Goal: Task Accomplishment & Management: Manage account settings

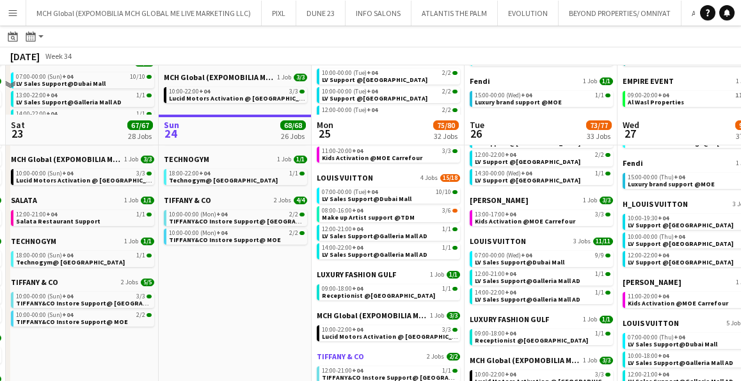
scroll to position [608, 0]
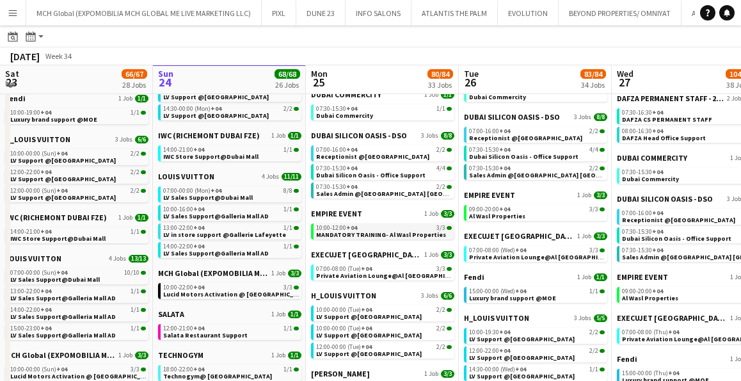
scroll to position [413, 0]
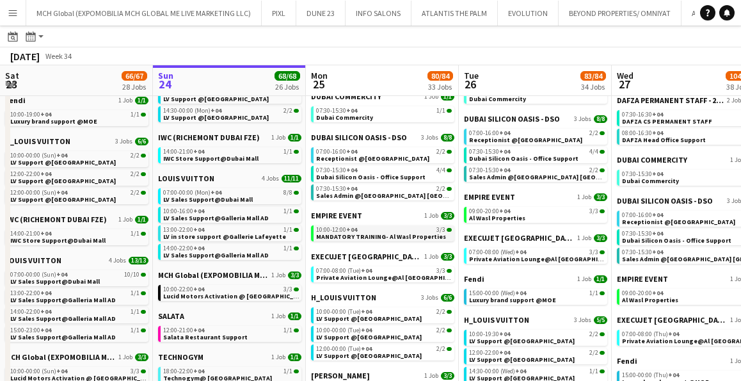
click at [339, 237] on span "MANDATORY TRAINING- Al Wasl Properties" at bounding box center [381, 236] width 130 height 8
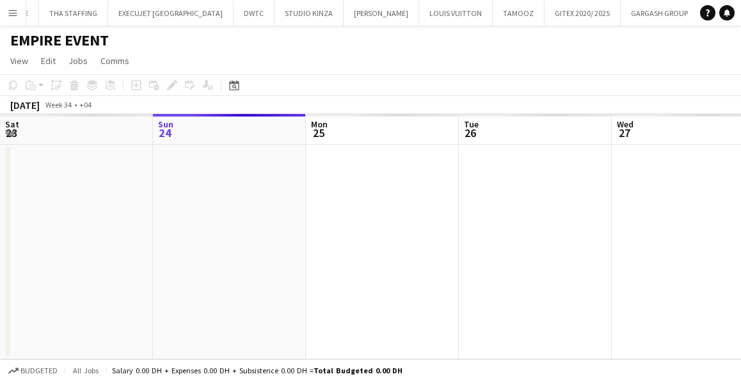
scroll to position [0, 440]
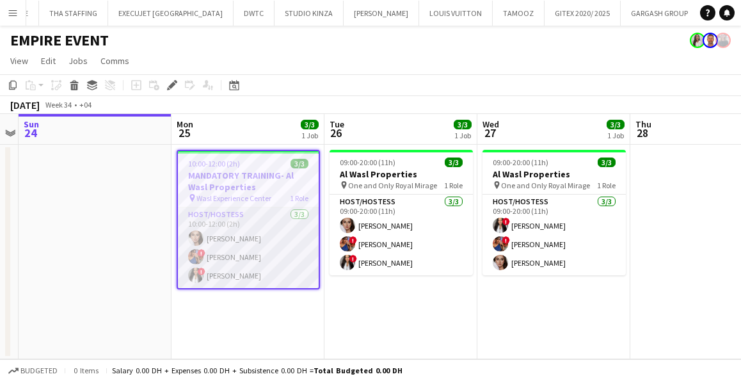
click at [193, 255] on app-user-avatar at bounding box center [195, 256] width 15 height 15
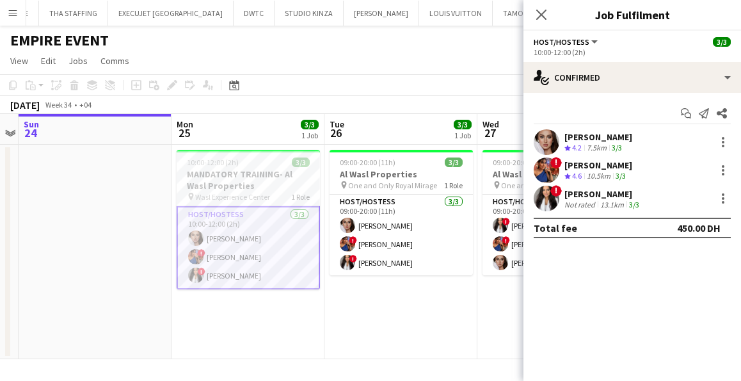
click at [545, 161] on app-user-avatar at bounding box center [547, 170] width 26 height 26
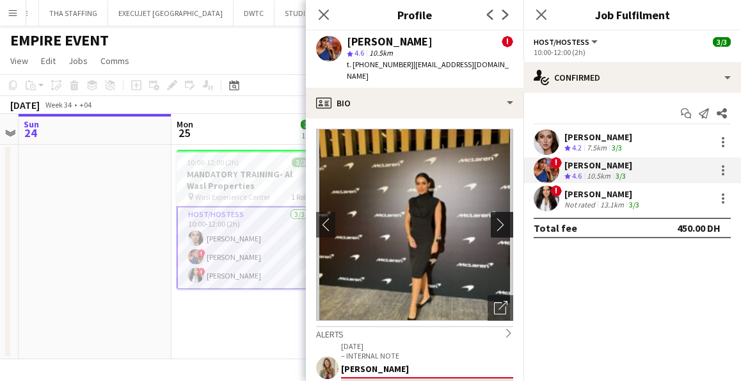
click at [495, 220] on button "chevron-right" at bounding box center [504, 225] width 26 height 26
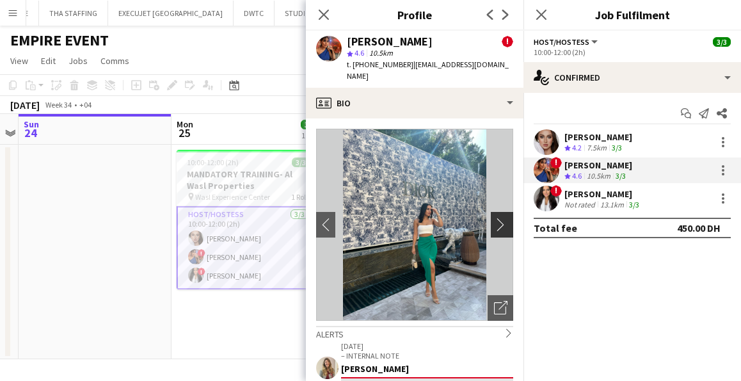
click at [502, 218] on app-icon "chevron-right" at bounding box center [504, 224] width 20 height 13
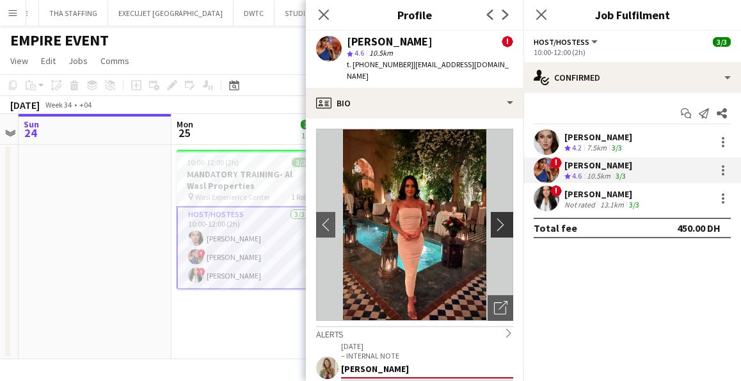
click at [501, 218] on app-icon "chevron-right" at bounding box center [504, 224] width 20 height 13
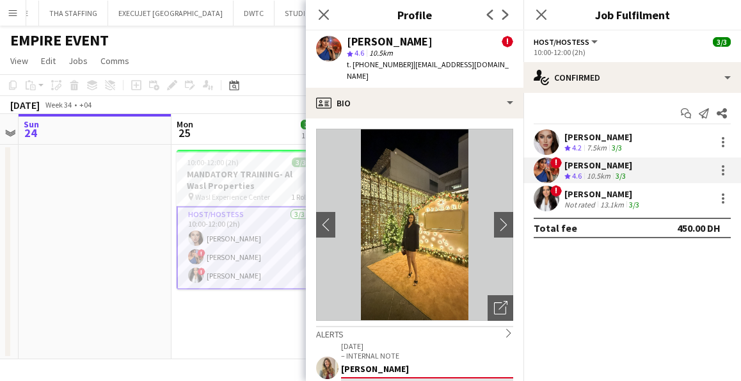
click at [577, 168] on div "Salima Sad" at bounding box center [598, 165] width 68 height 12
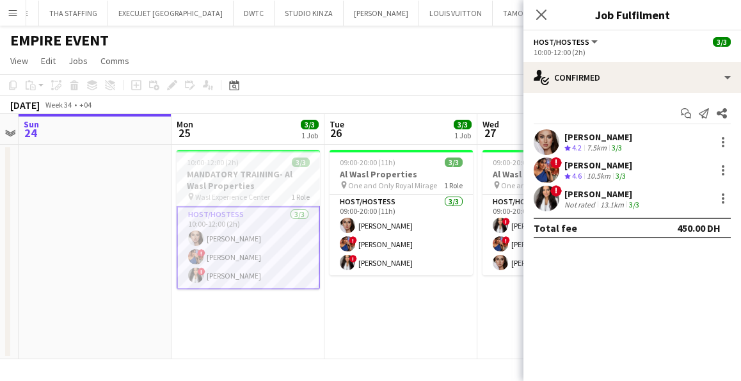
click at [577, 168] on div "Salima Sad" at bounding box center [598, 165] width 68 height 12
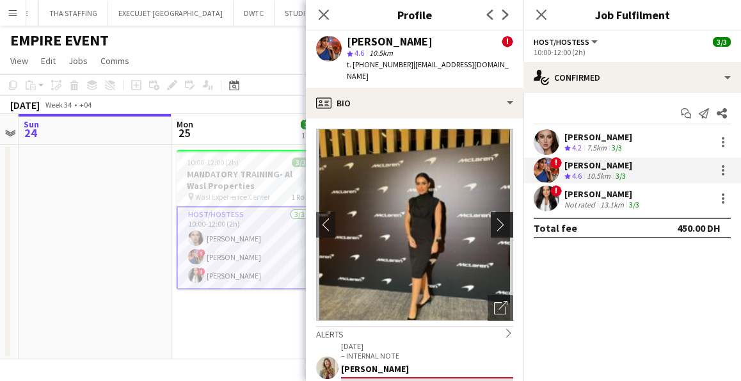
click at [494, 218] on app-icon "chevron-right" at bounding box center [504, 224] width 20 height 13
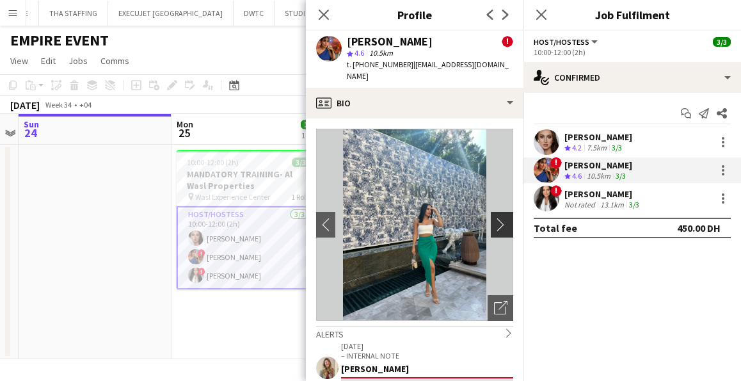
click at [500, 218] on app-icon "chevron-right" at bounding box center [504, 224] width 20 height 13
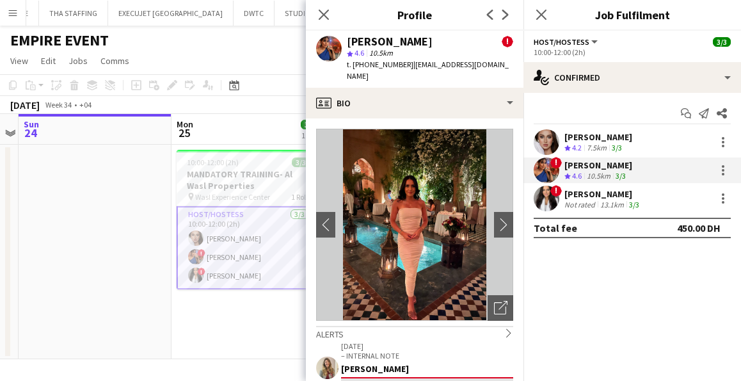
click at [561, 40] on span "Host/Hostess" at bounding box center [562, 42] width 56 height 10
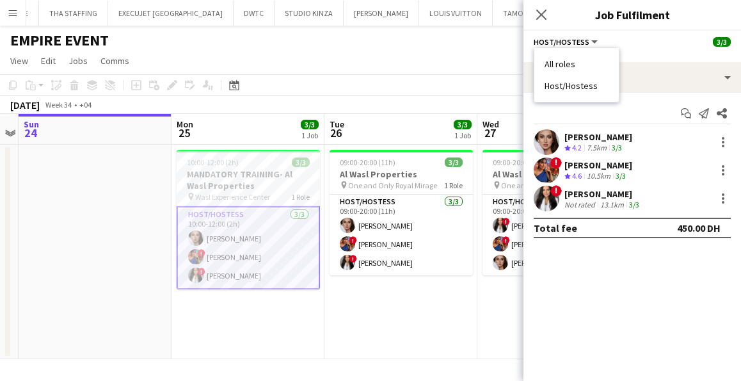
click at [557, 65] on li "All roles" at bounding box center [577, 64] width 64 height 12
click at [574, 40] on button "All roles" at bounding box center [557, 42] width 46 height 10
click at [620, 54] on div "1 Role" at bounding box center [632, 52] width 197 height 10
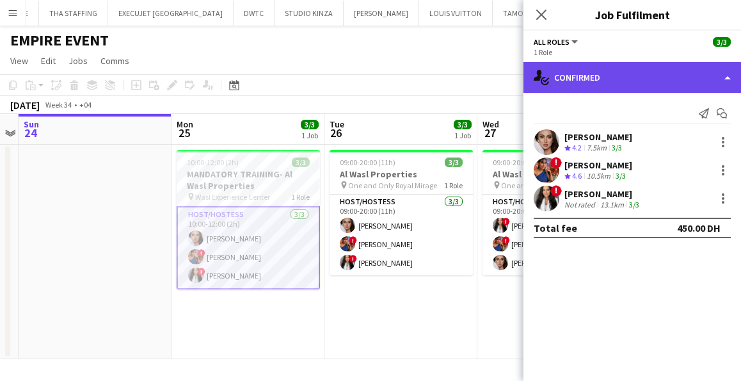
click at [726, 76] on div "single-neutral-actions-check-2 Confirmed" at bounding box center [633, 77] width 218 height 31
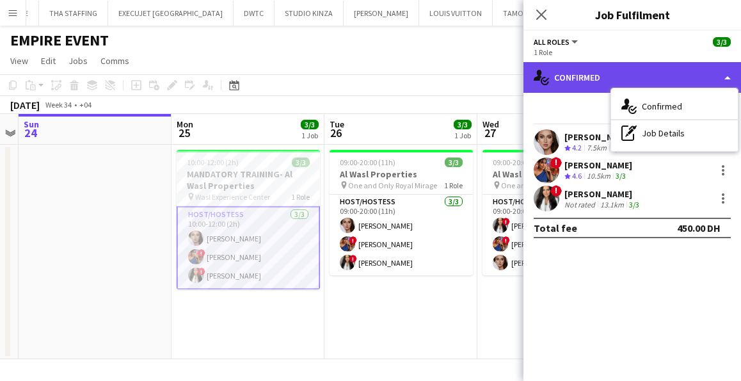
click at [618, 64] on div "single-neutral-actions-check-2 Confirmed" at bounding box center [633, 77] width 218 height 31
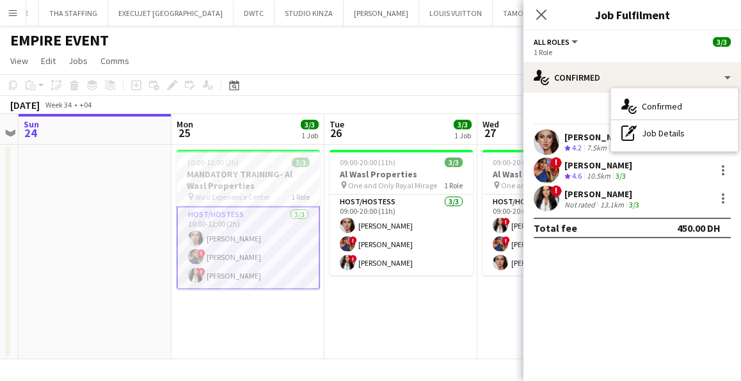
click at [607, 59] on app-options-switcher "All roles All roles Host/Hostess 3/3 1 Role" at bounding box center [633, 46] width 218 height 31
click at [234, 161] on span "10:00-12:00 (2h)" at bounding box center [213, 162] width 52 height 10
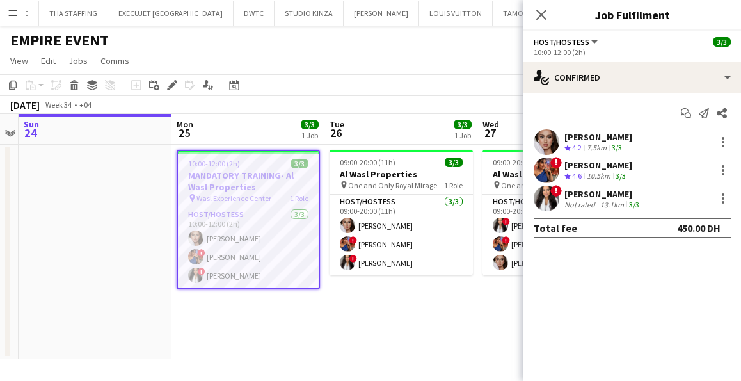
click at [244, 179] on h3 "MANDATORY TRAINING- Al Wasl Properties" at bounding box center [248, 181] width 141 height 23
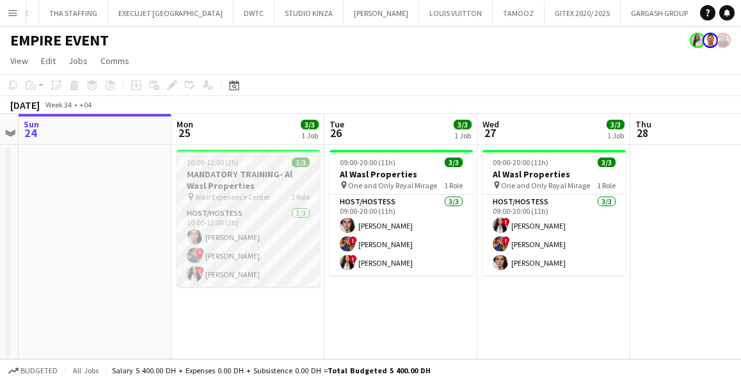
click at [244, 179] on h3 "MANDATORY TRAINING- Al Wasl Properties" at bounding box center [248, 179] width 143 height 23
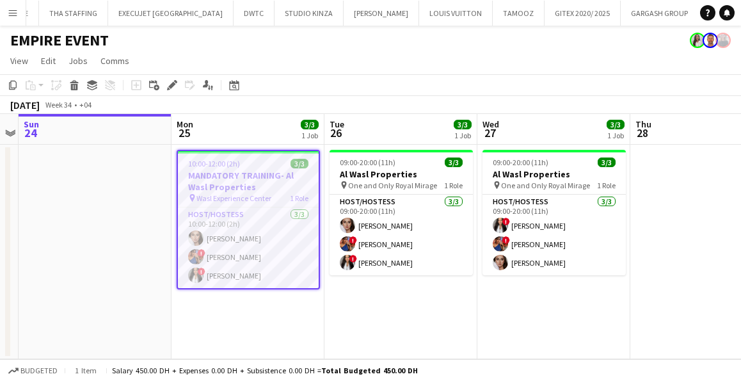
click at [244, 179] on h3 "MANDATORY TRAINING- Al Wasl Properties" at bounding box center [248, 181] width 141 height 23
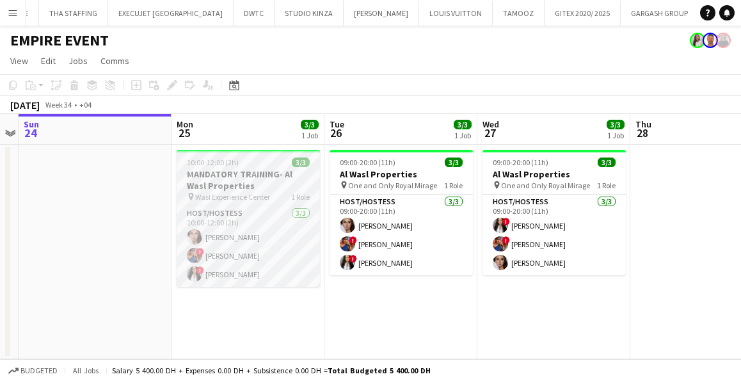
click at [237, 182] on h3 "MANDATORY TRAINING- Al Wasl Properties" at bounding box center [248, 179] width 143 height 23
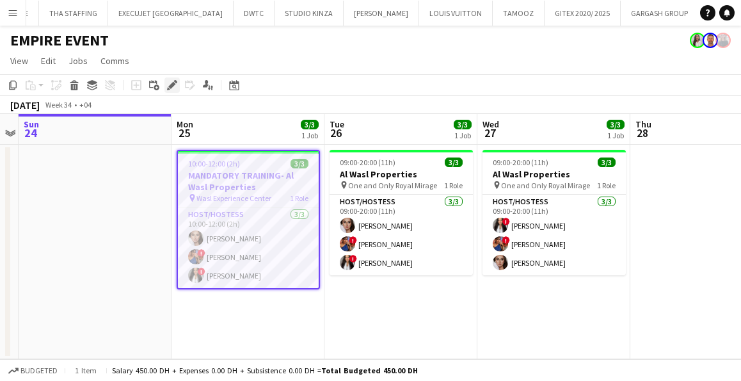
click at [168, 86] on icon "Edit" at bounding box center [172, 85] width 10 height 10
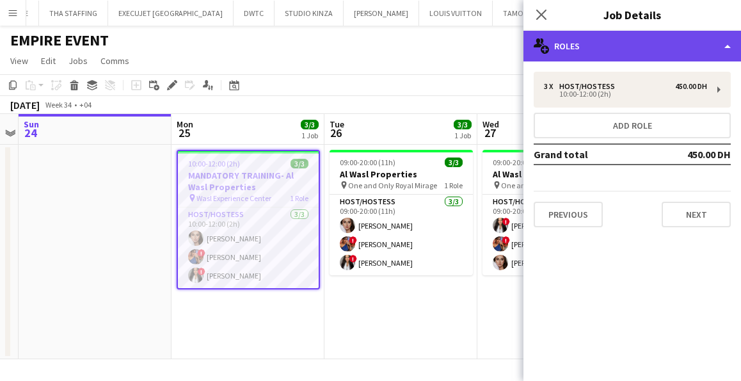
click at [562, 42] on div "multiple-users-add Roles" at bounding box center [633, 46] width 218 height 31
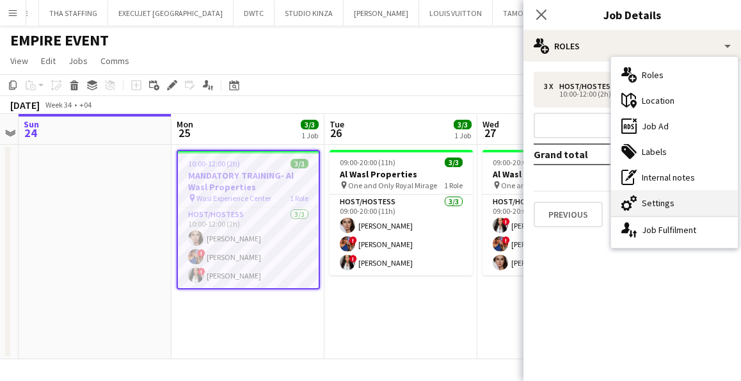
click at [665, 198] on div "cog-double-3 Settings" at bounding box center [674, 203] width 127 height 26
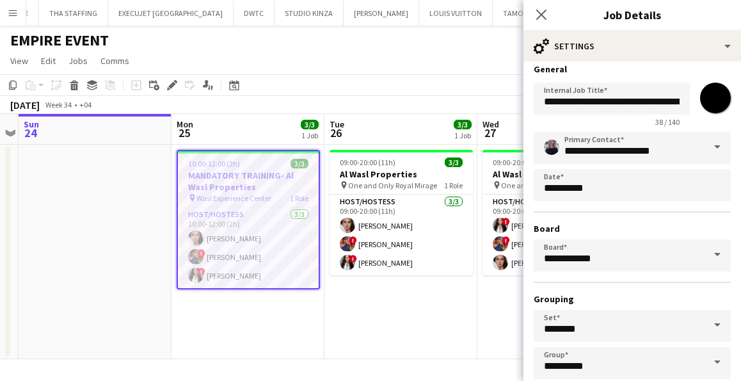
scroll to position [0, 0]
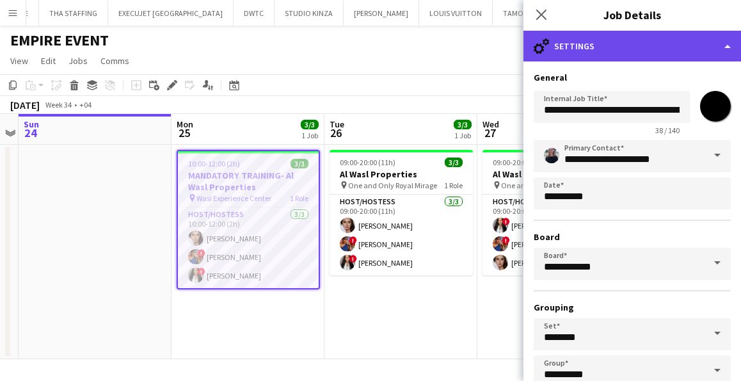
click at [563, 46] on div "cog-double-3 Settings" at bounding box center [633, 46] width 218 height 31
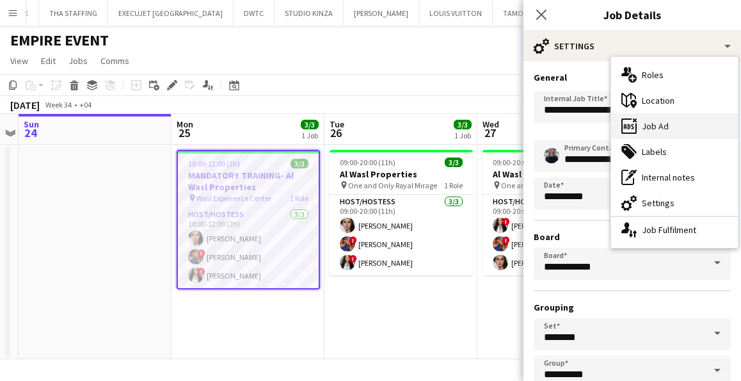
click at [655, 124] on div "ads-window Job Ad" at bounding box center [674, 126] width 127 height 26
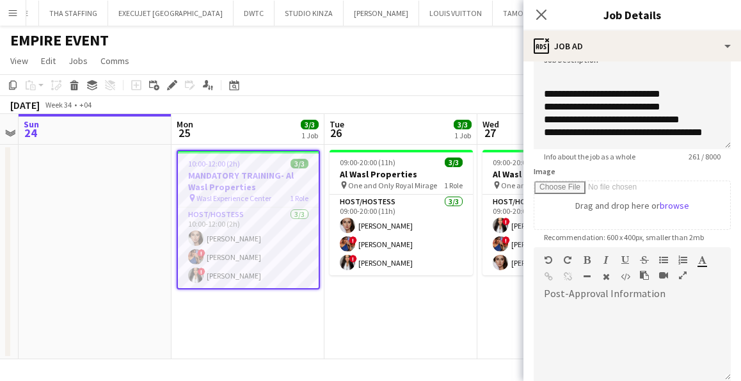
scroll to position [113, 0]
